Goal: Task Accomplishment & Management: Manage account settings

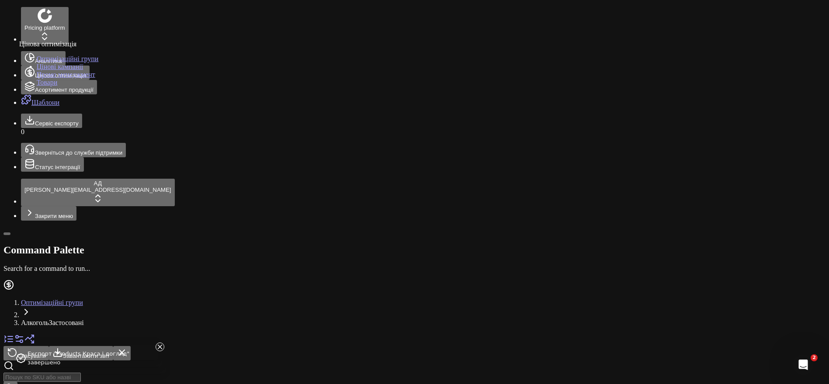
scroll to position [0, 2088]
click at [62, 63] on link "Оптимізаційні групи" at bounding box center [68, 58] width 62 height 7
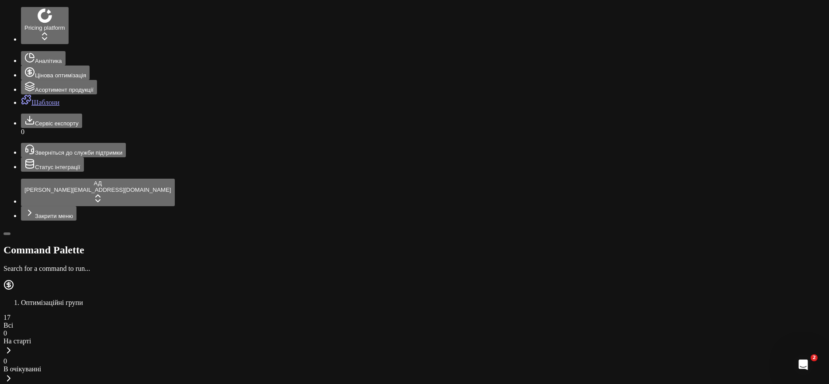
click at [24, 67] on icon at bounding box center [29, 72] width 10 height 10
click at [46, 70] on link "Цінові кампанії" at bounding box center [60, 66] width 46 height 7
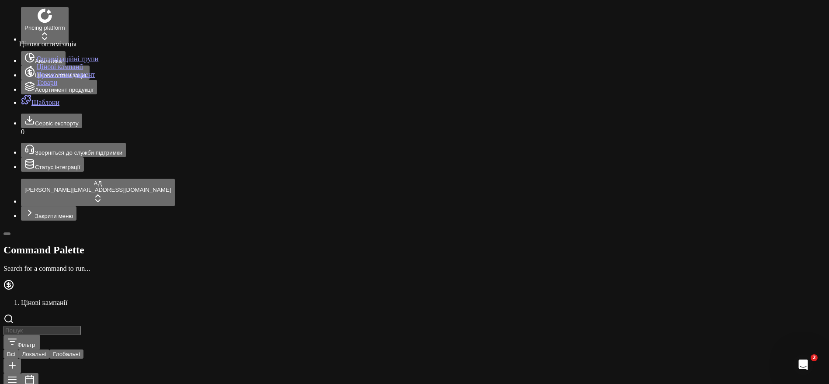
click at [62, 63] on link "Оптимізаційні групи" at bounding box center [68, 58] width 62 height 7
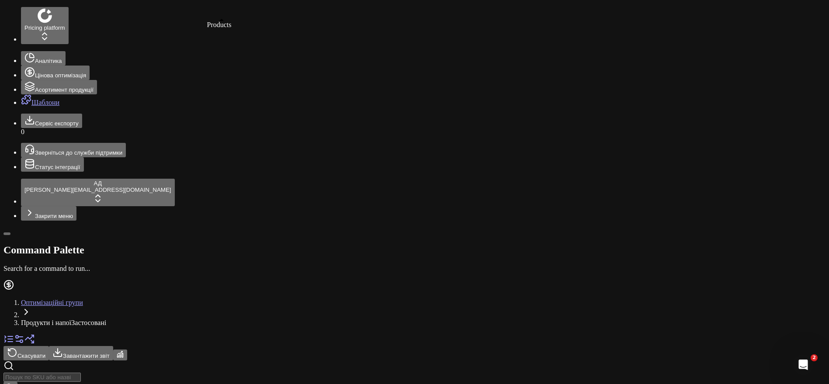
click at [14, 338] on link at bounding box center [8, 341] width 10 height 7
click at [24, 338] on link at bounding box center [19, 341] width 10 height 7
click at [14, 338] on link at bounding box center [8, 341] width 10 height 7
click at [60, 373] on input at bounding box center [41, 377] width 77 height 9
paste input "748710"
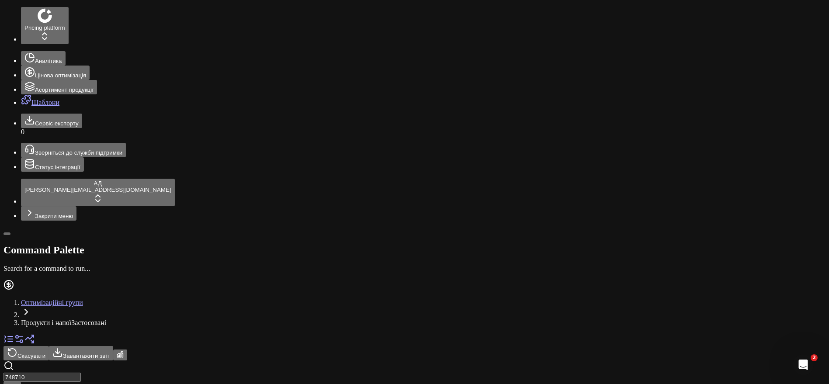
type input "748710"
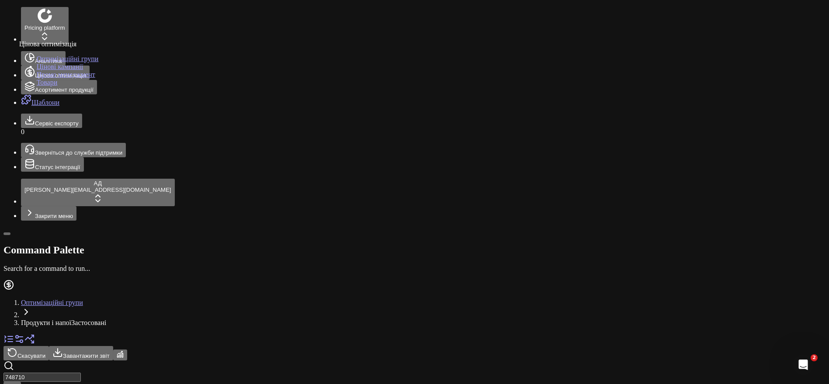
click at [80, 63] on link "Оптимізаційні групи" at bounding box center [68, 58] width 62 height 7
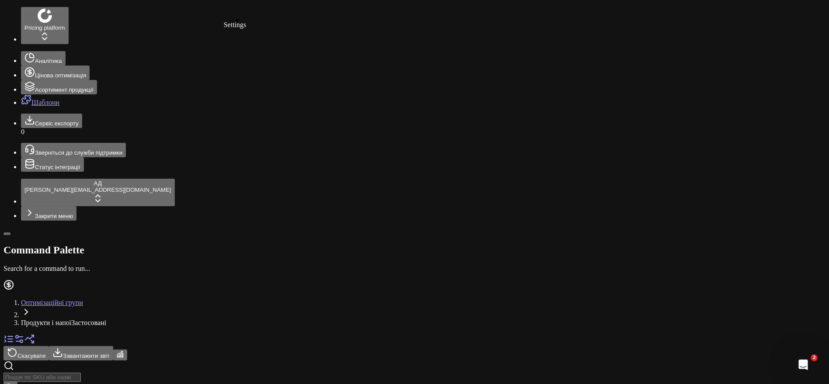
click at [24, 338] on link at bounding box center [19, 341] width 10 height 7
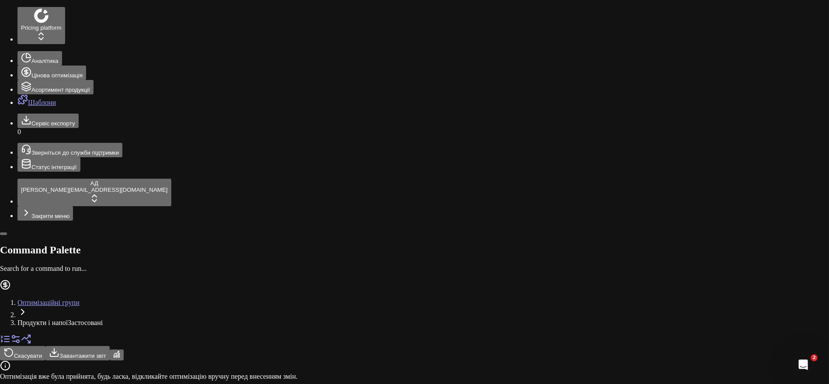
click at [353, 205] on icon "button" at bounding box center [358, 210] width 10 height 10
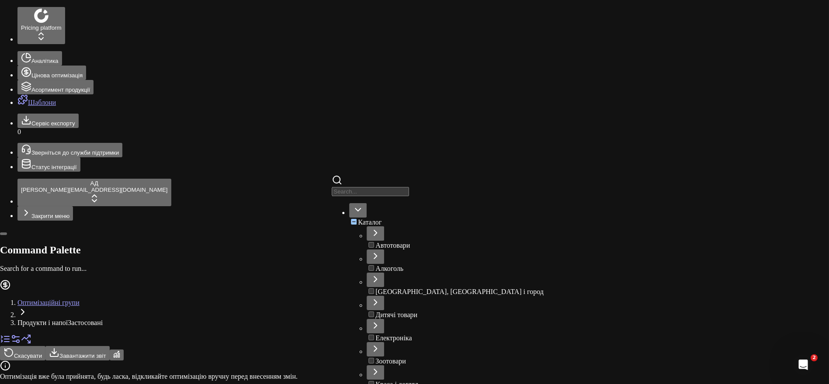
scroll to position [88, 0]
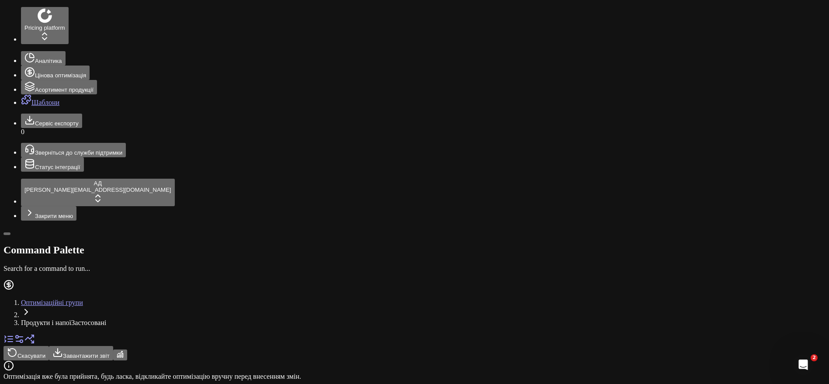
drag, startPoint x: 307, startPoint y: 372, endPoint x: 375, endPoint y: 370, distance: 67.3
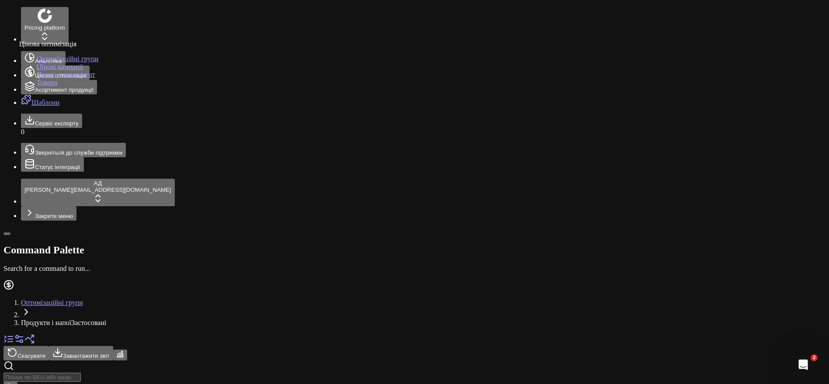
click at [72, 63] on link "Оптимізаційні групи" at bounding box center [68, 58] width 62 height 7
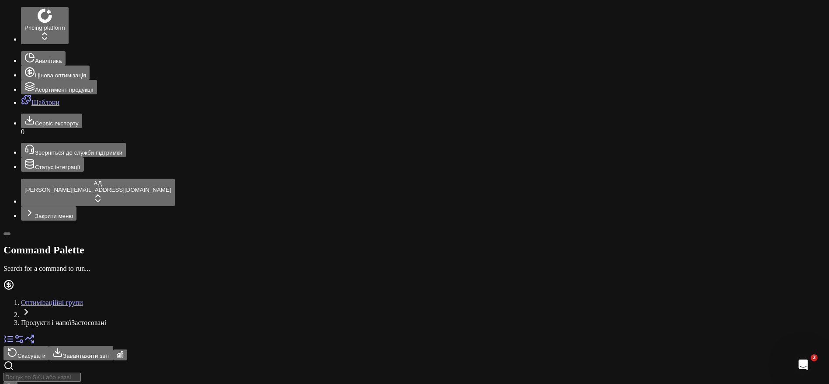
click at [24, 338] on link at bounding box center [19, 341] width 10 height 7
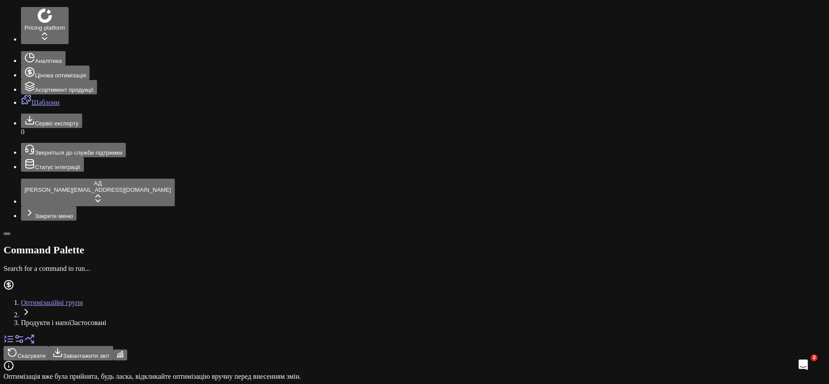
scroll to position [0, 0]
